Goal: Information Seeking & Learning: Check status

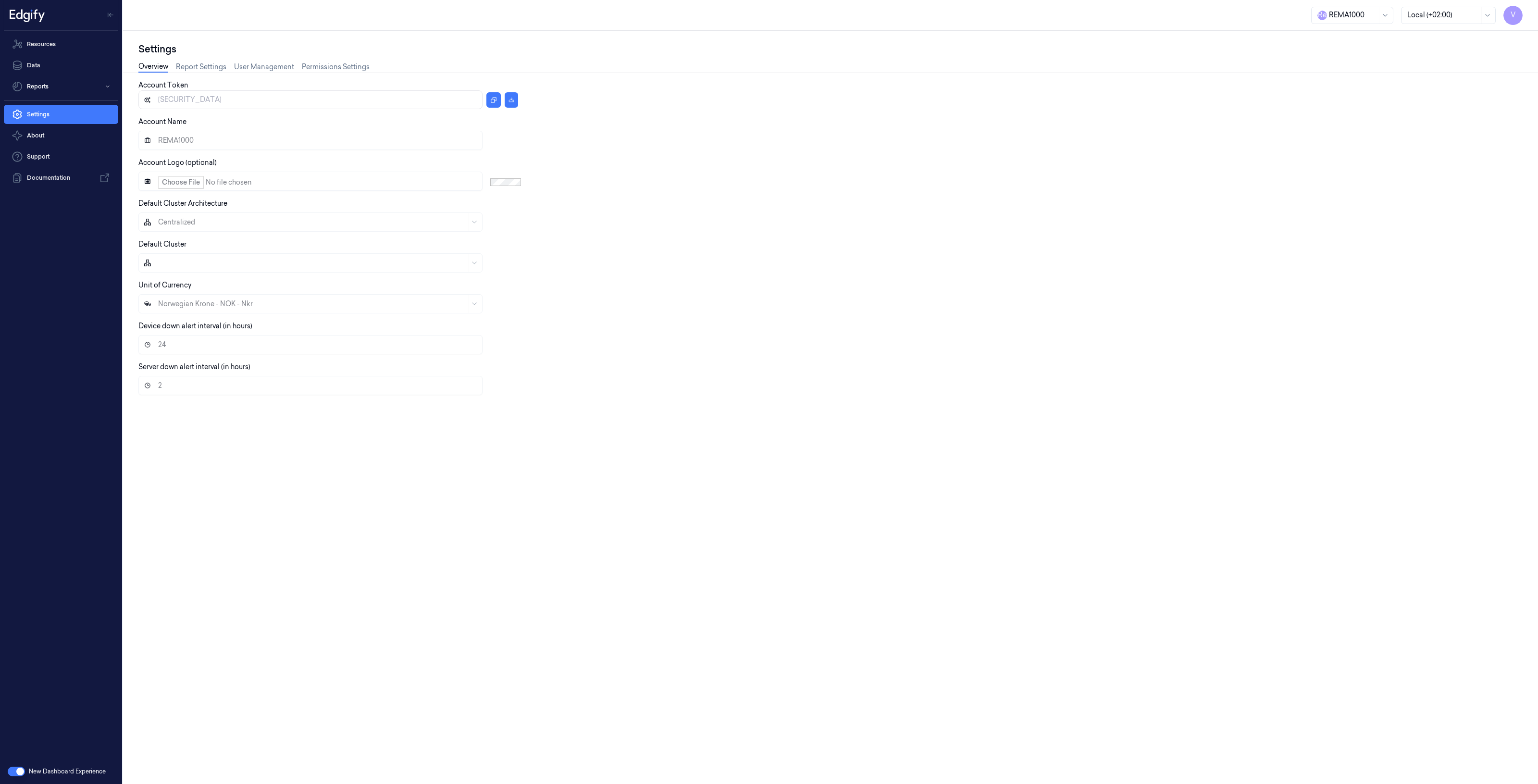
click at [106, 265] on div "Resources Data Reports Settings About Support Documentation" at bounding box center [61, 395] width 122 height 729
click at [47, 47] on link "Resources" at bounding box center [61, 44] width 115 height 19
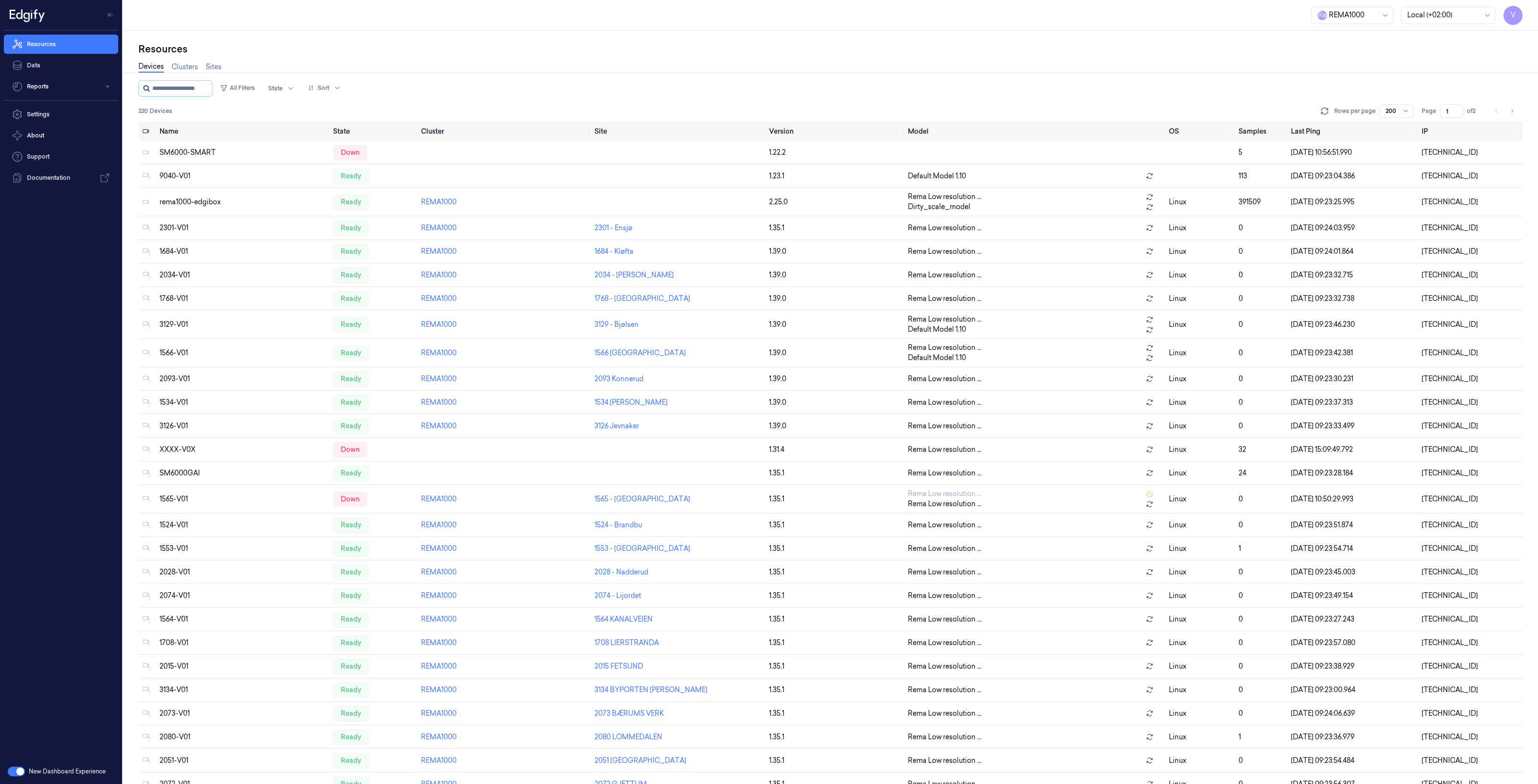
click at [182, 88] on input "string" at bounding box center [181, 88] width 57 height 15
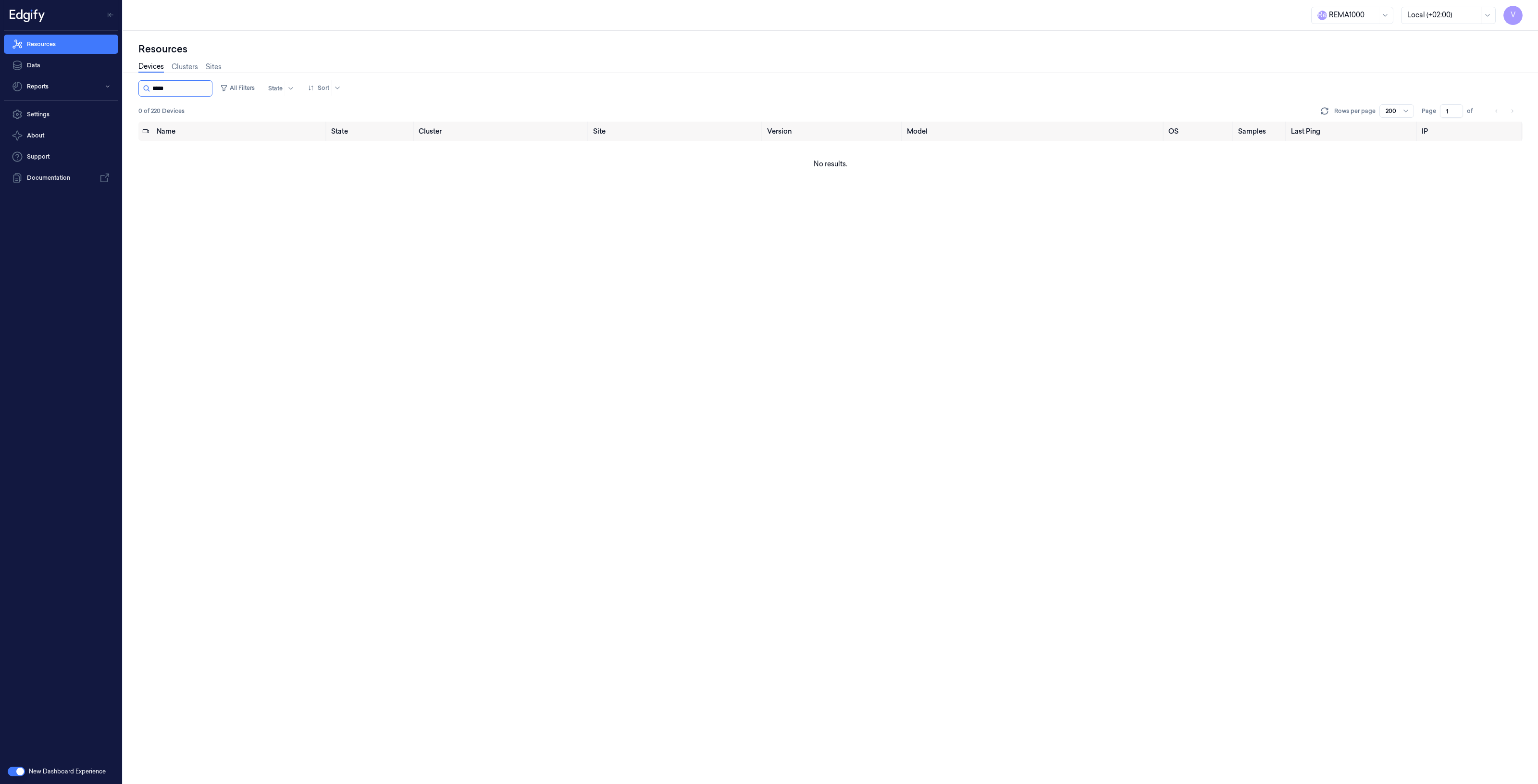
type input "****"
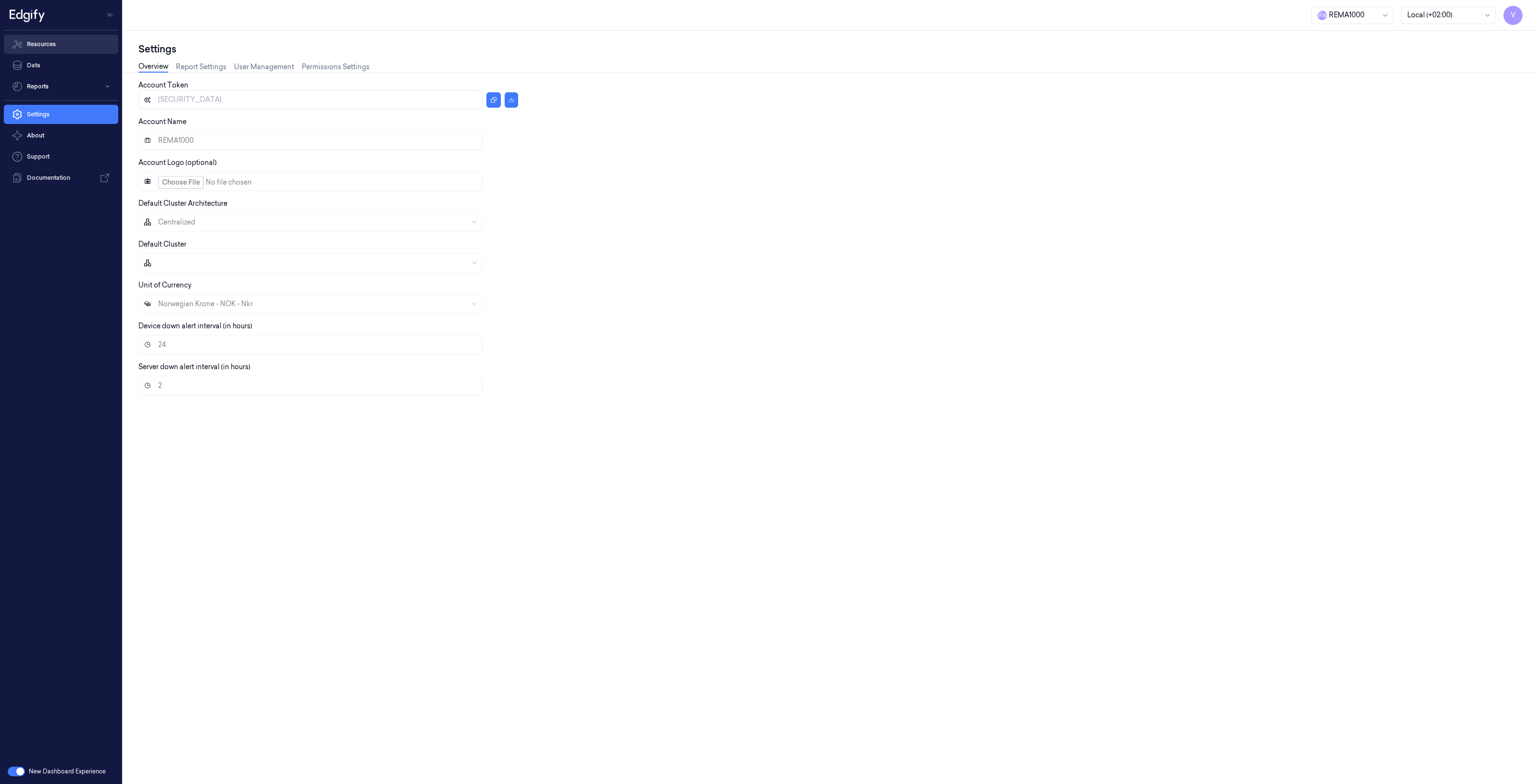
click at [64, 49] on link "Resources" at bounding box center [61, 44] width 115 height 19
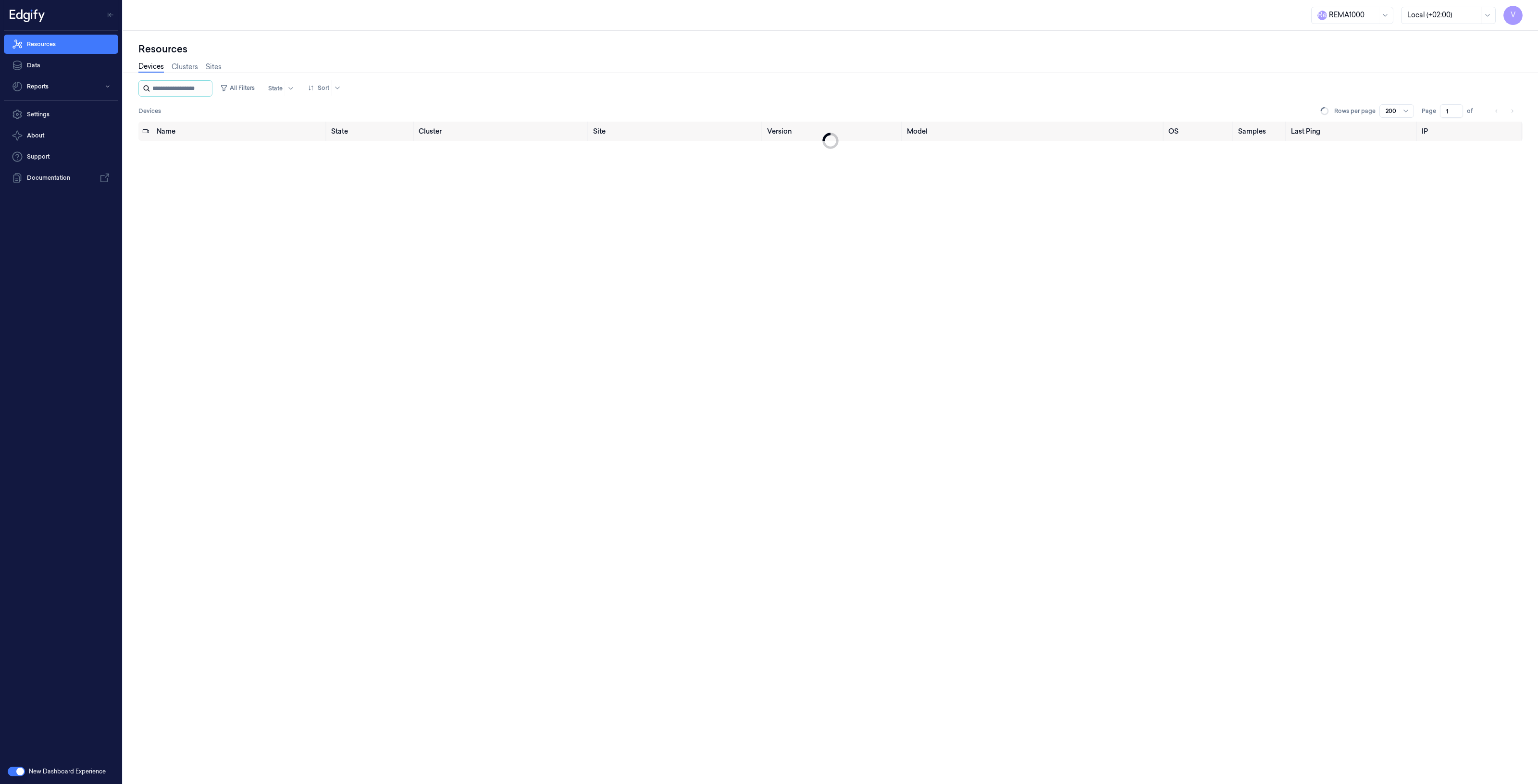
click at [200, 88] on input "string" at bounding box center [181, 88] width 57 height 15
click at [358, 154] on div "disconnected" at bounding box center [363, 152] width 60 height 15
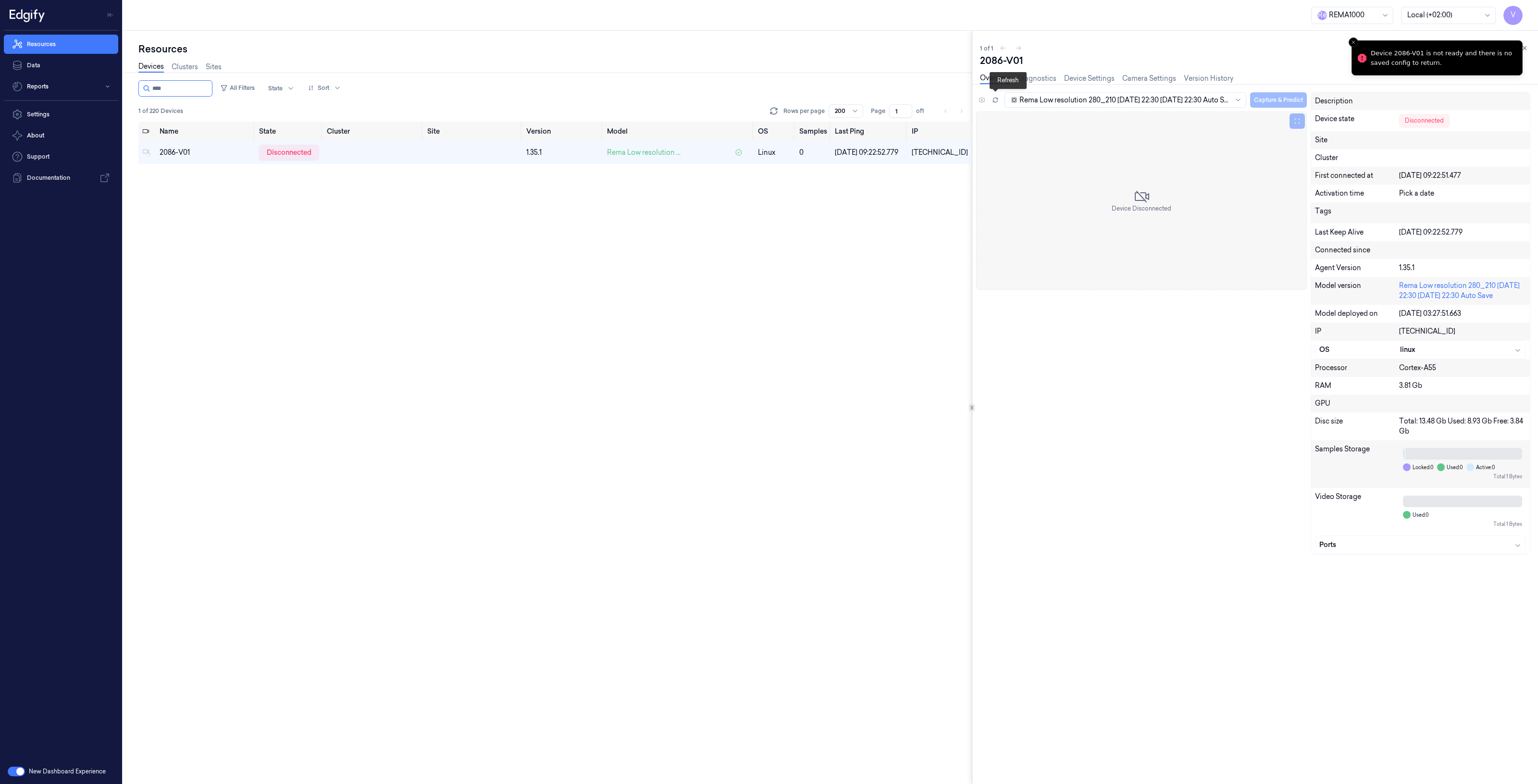
click at [996, 99] on icon at bounding box center [995, 99] width 6 height 6
click at [395, 246] on div "Name State Cluster Site Version Model OS Samples Last Ping IP 2086-V01 disconne…" at bounding box center [555, 453] width 833 height 662
click at [243, 318] on div "Name State Cluster Site Version Model OS Samples Last Ping IP 2086-V01 disconne…" at bounding box center [555, 453] width 833 height 662
click at [289, 156] on div "disconnected" at bounding box center [289, 152] width 60 height 15
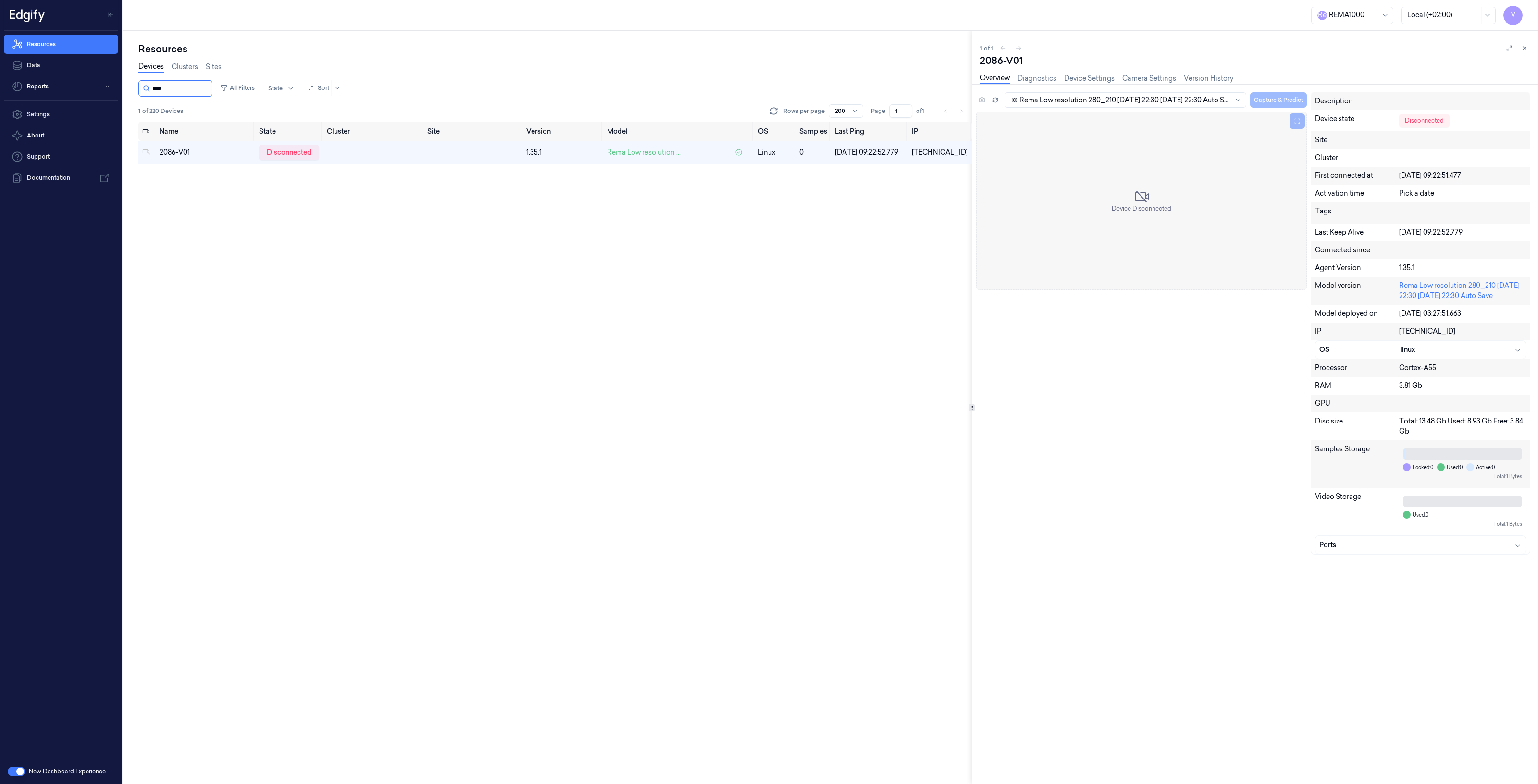
click at [201, 85] on input "string" at bounding box center [181, 88] width 57 height 15
click at [188, 85] on input "string" at bounding box center [181, 88] width 57 height 15
type input "****"
click at [204, 95] on input "string" at bounding box center [181, 88] width 57 height 15
click at [296, 154] on div "disconnected" at bounding box center [289, 152] width 60 height 15
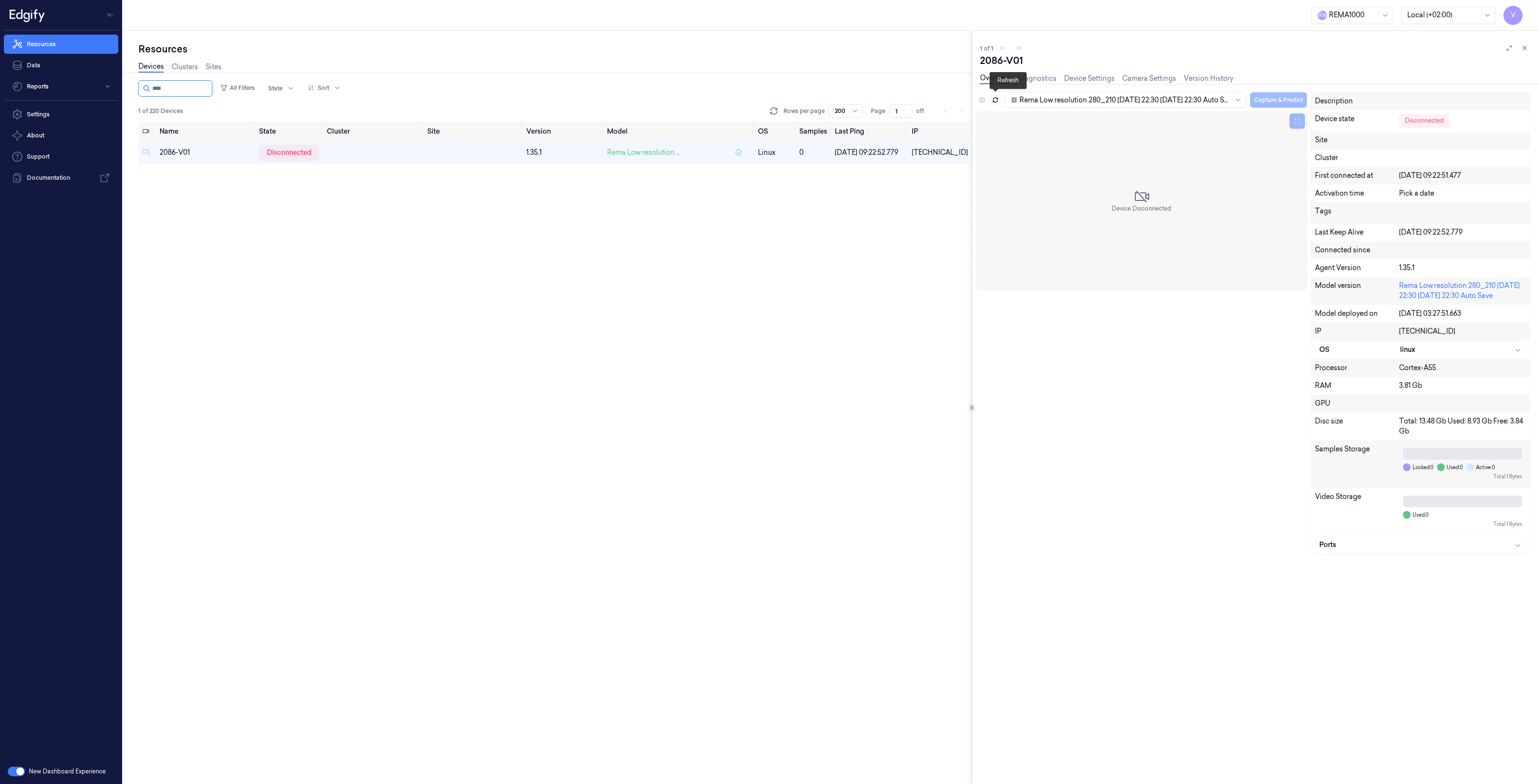
click at [995, 97] on icon at bounding box center [995, 99] width 6 height 6
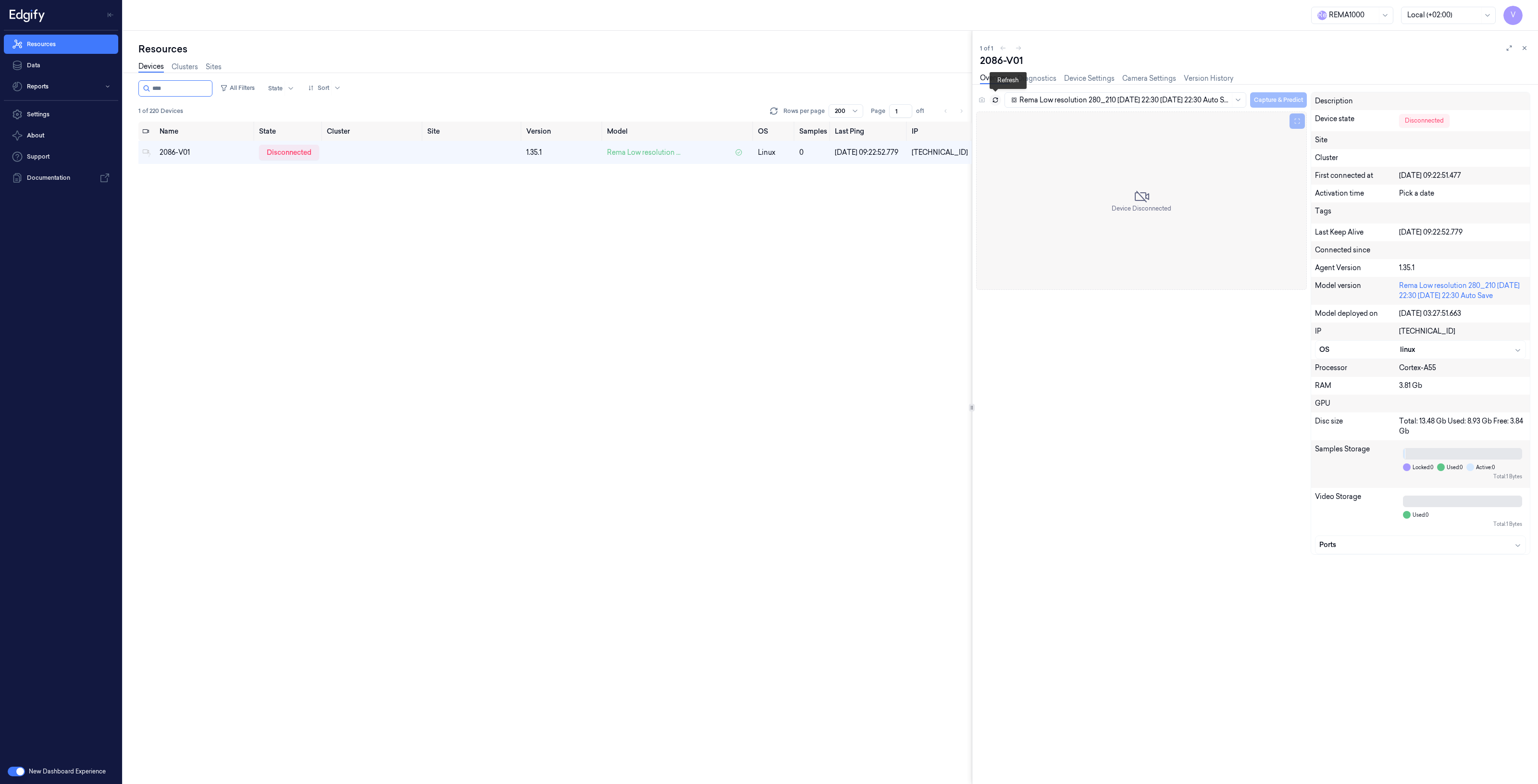
click at [995, 97] on icon at bounding box center [995, 99] width 6 height 6
click at [1522, 48] on icon at bounding box center [1524, 47] width 6 height 6
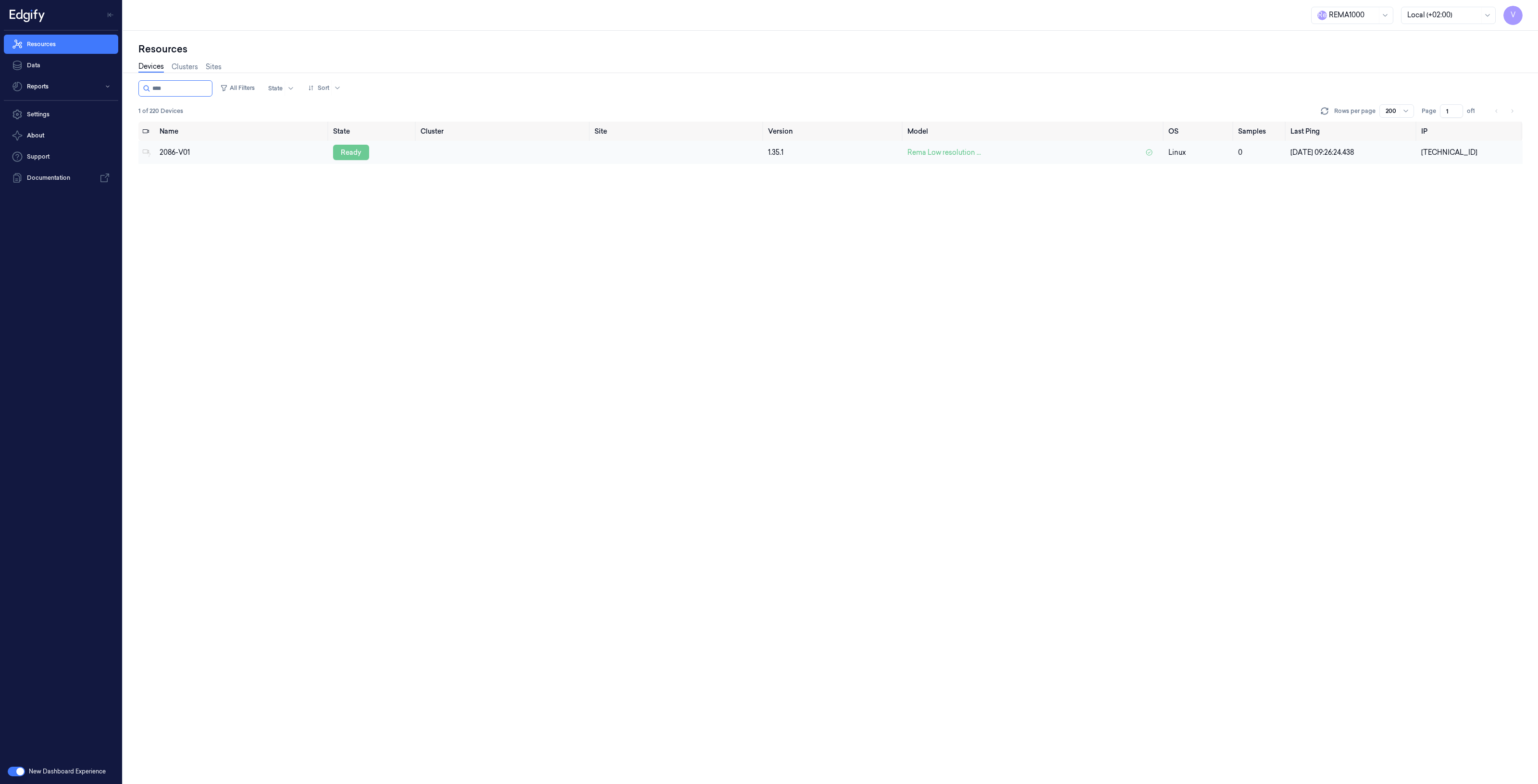
click at [347, 151] on div "ready" at bounding box center [351, 152] width 36 height 15
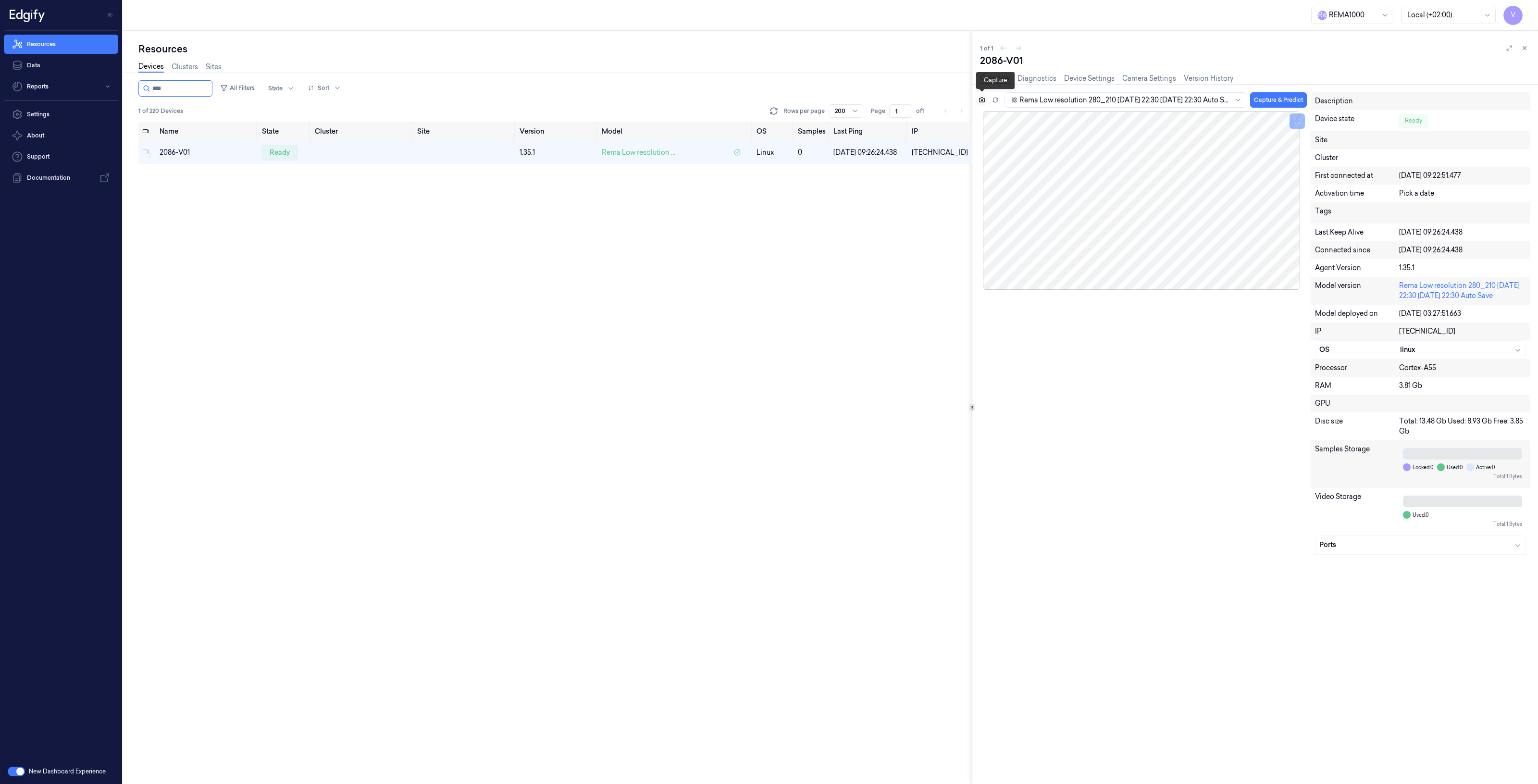
click at [983, 99] on icon at bounding box center [981, 99] width 6 height 6
click at [1523, 49] on icon at bounding box center [1524, 47] width 6 height 6
